Goal: Information Seeking & Learning: Find specific fact

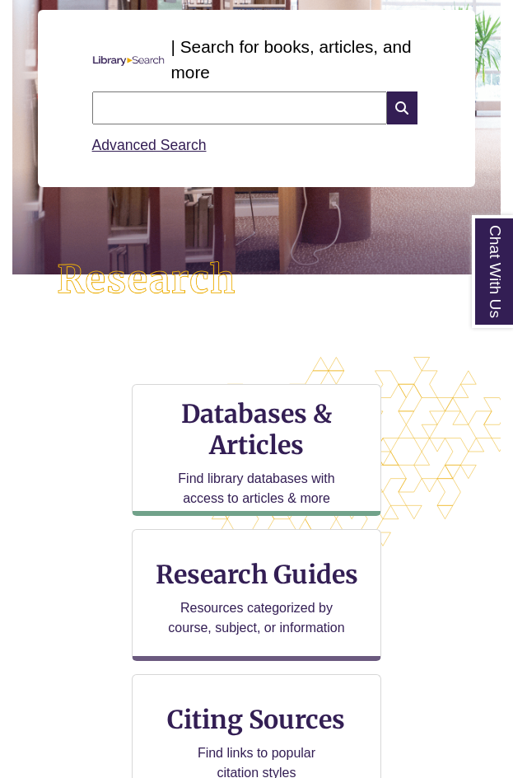
scroll to position [247, 0]
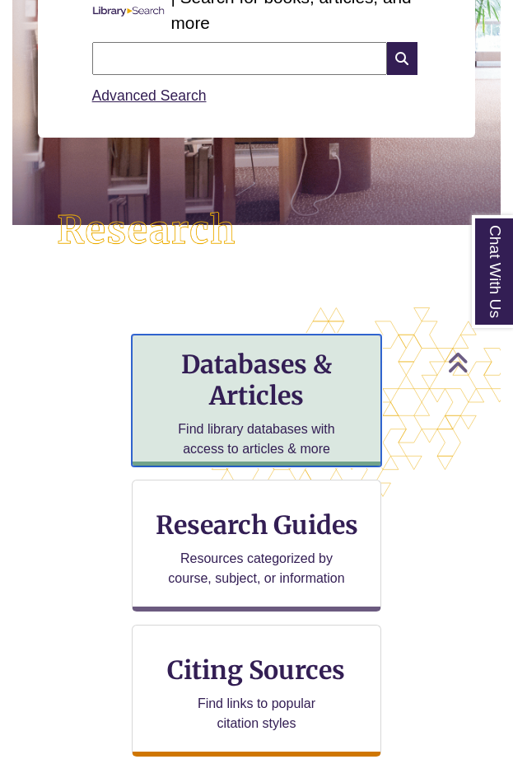
drag, startPoint x: 272, startPoint y: 419, endPoint x: 264, endPoint y: 410, distance: 11.7
click at [272, 419] on p "Find library databases with access to articles & more" at bounding box center [257, 439] width 178 height 40
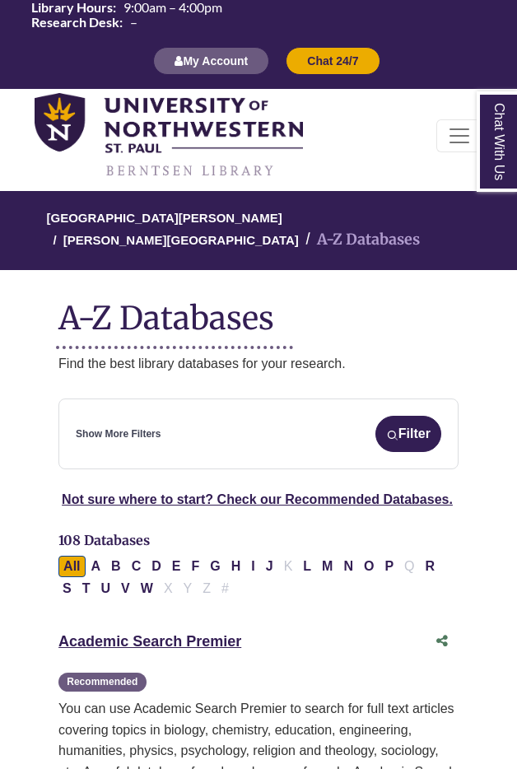
click at [186, 416] on div "Show More Filters Filter" at bounding box center [259, 434] width 366 height 36
click at [299, 231] on link "[PERSON_NAME][GEOGRAPHIC_DATA]" at bounding box center [181, 239] width 236 height 16
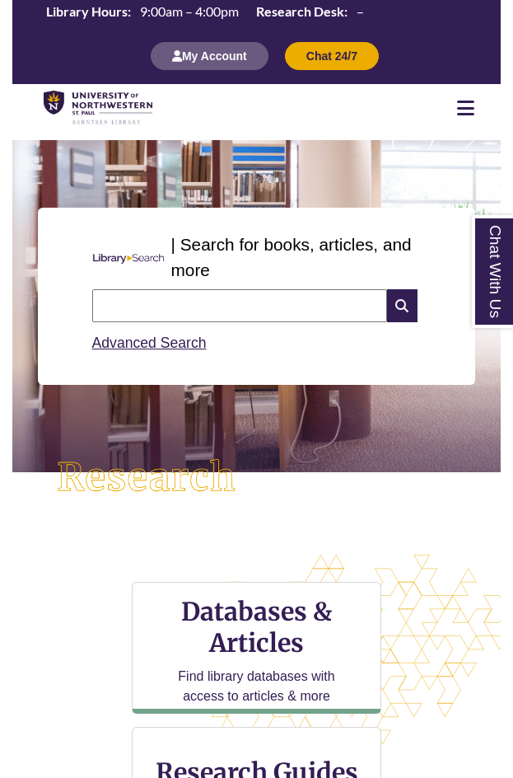
click at [210, 303] on input "text" at bounding box center [239, 305] width 295 height 33
type input "**********"
